Goal: Information Seeking & Learning: Learn about a topic

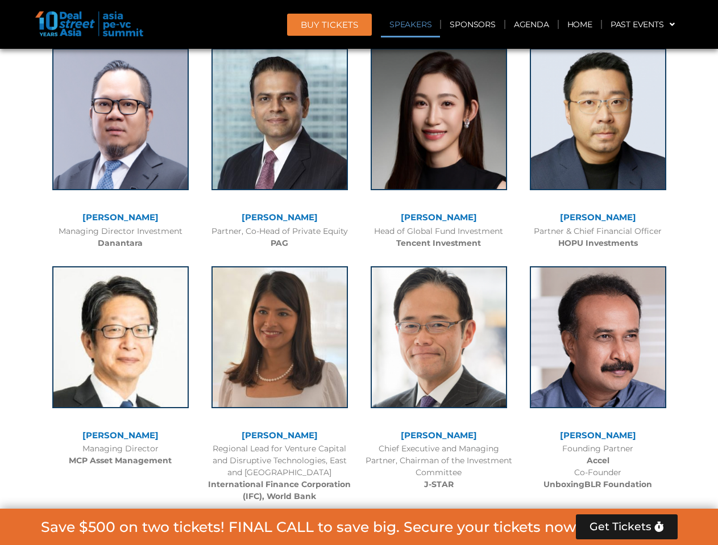
scroll to position [1283, 0]
